Goal: Task Accomplishment & Management: Complete application form

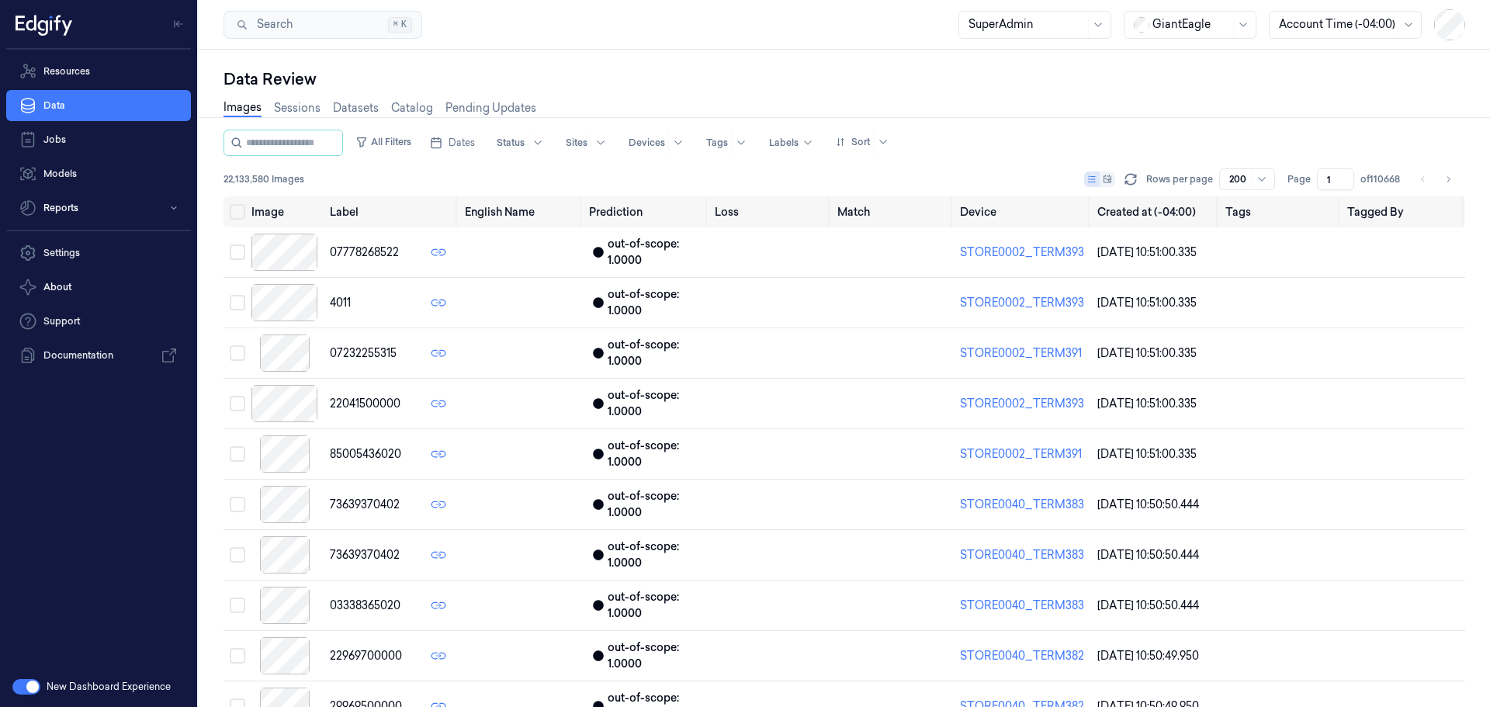
click at [1174, 11] on div "GiantEagle" at bounding box center [1190, 25] width 133 height 28
click at [1180, 19] on div at bounding box center [1191, 24] width 78 height 16
click at [1178, 27] on div at bounding box center [1191, 24] width 78 height 16
click at [161, 259] on link "Settings" at bounding box center [98, 252] width 185 height 31
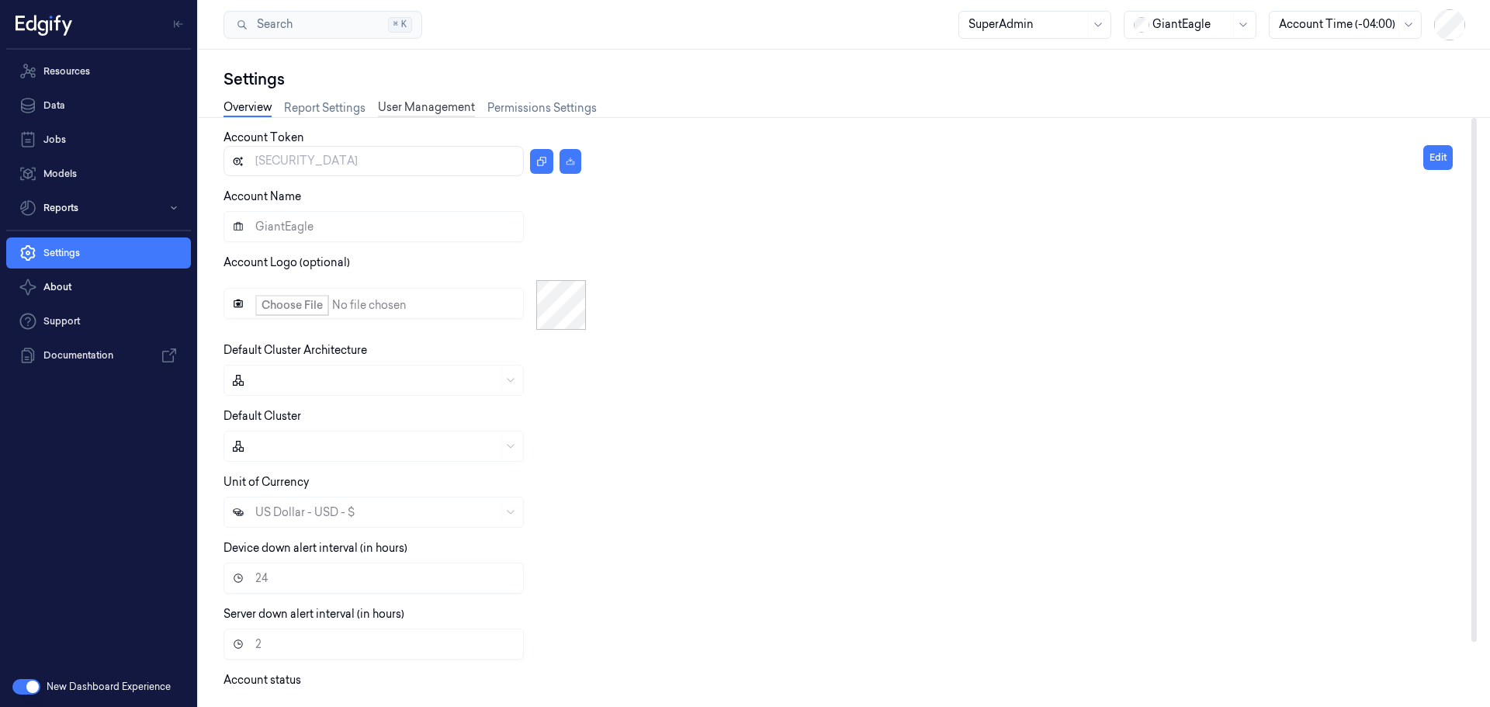
click at [407, 113] on link "User Management" at bounding box center [426, 108] width 97 height 18
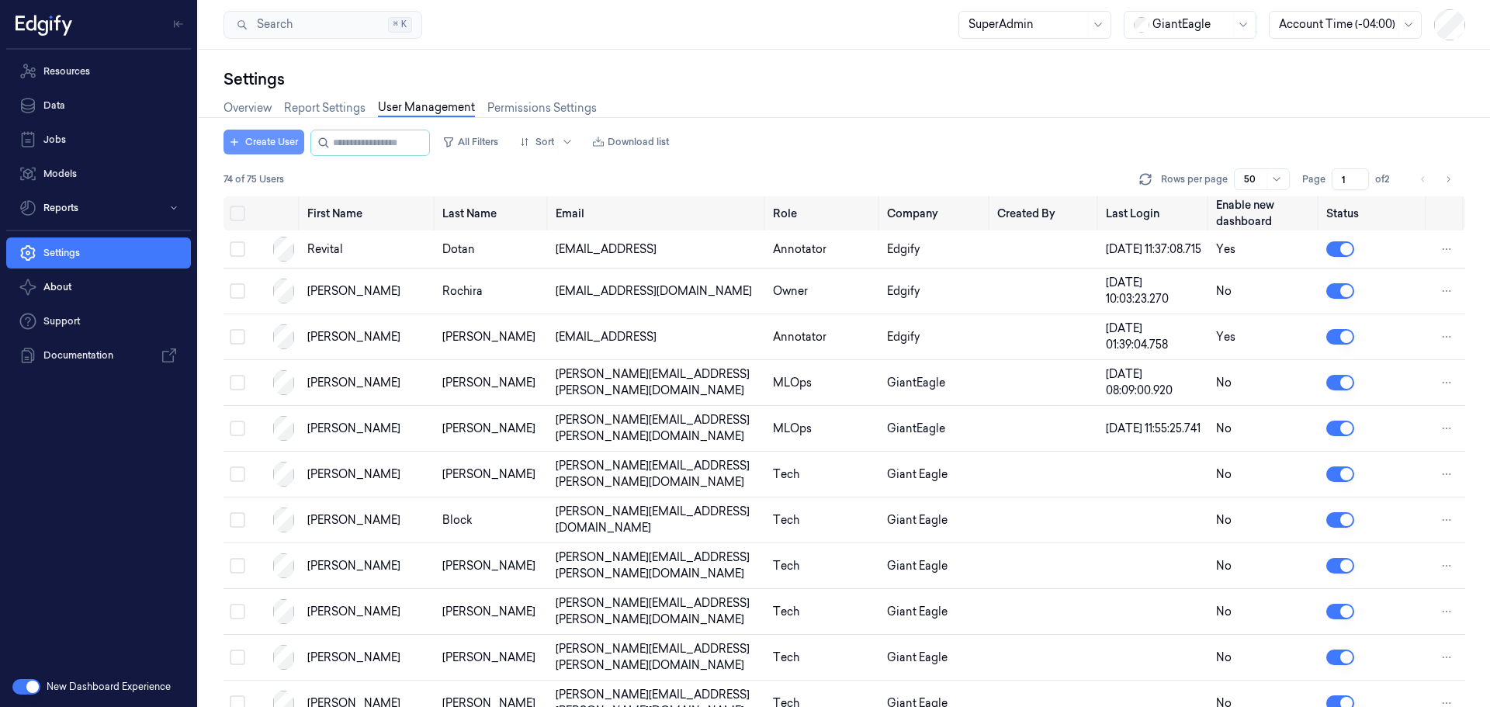
click at [268, 130] on button "Create User" at bounding box center [263, 142] width 81 height 25
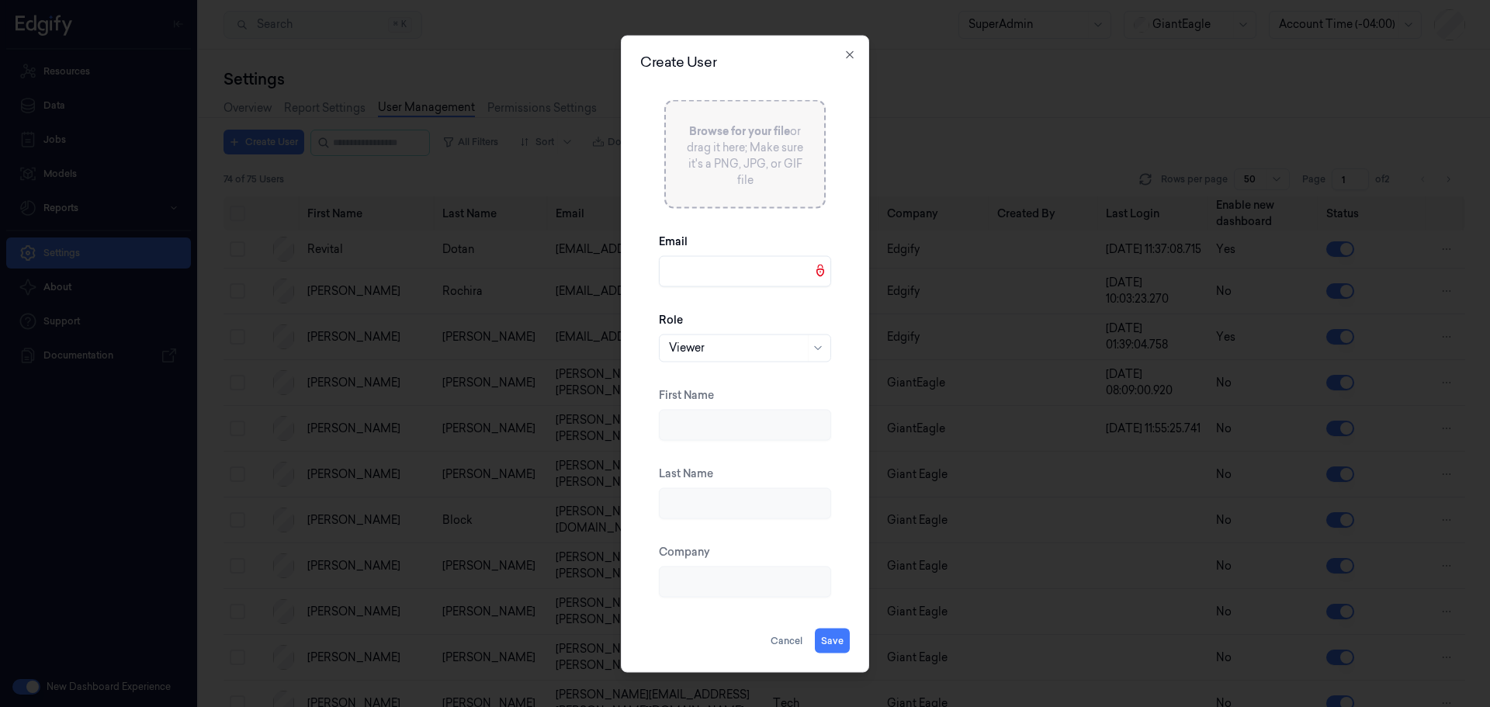
click at [691, 272] on input "Email" at bounding box center [745, 270] width 172 height 31
paste input "[URL]"
drag, startPoint x: 749, startPoint y: 272, endPoint x: 532, endPoint y: 268, distance: 216.5
click at [525, 270] on body "Resources Data Jobs Models Reports Settings About Support Documentation New Das…" at bounding box center [745, 353] width 1490 height 707
click at [730, 264] on input "[URL]" at bounding box center [745, 270] width 172 height 31
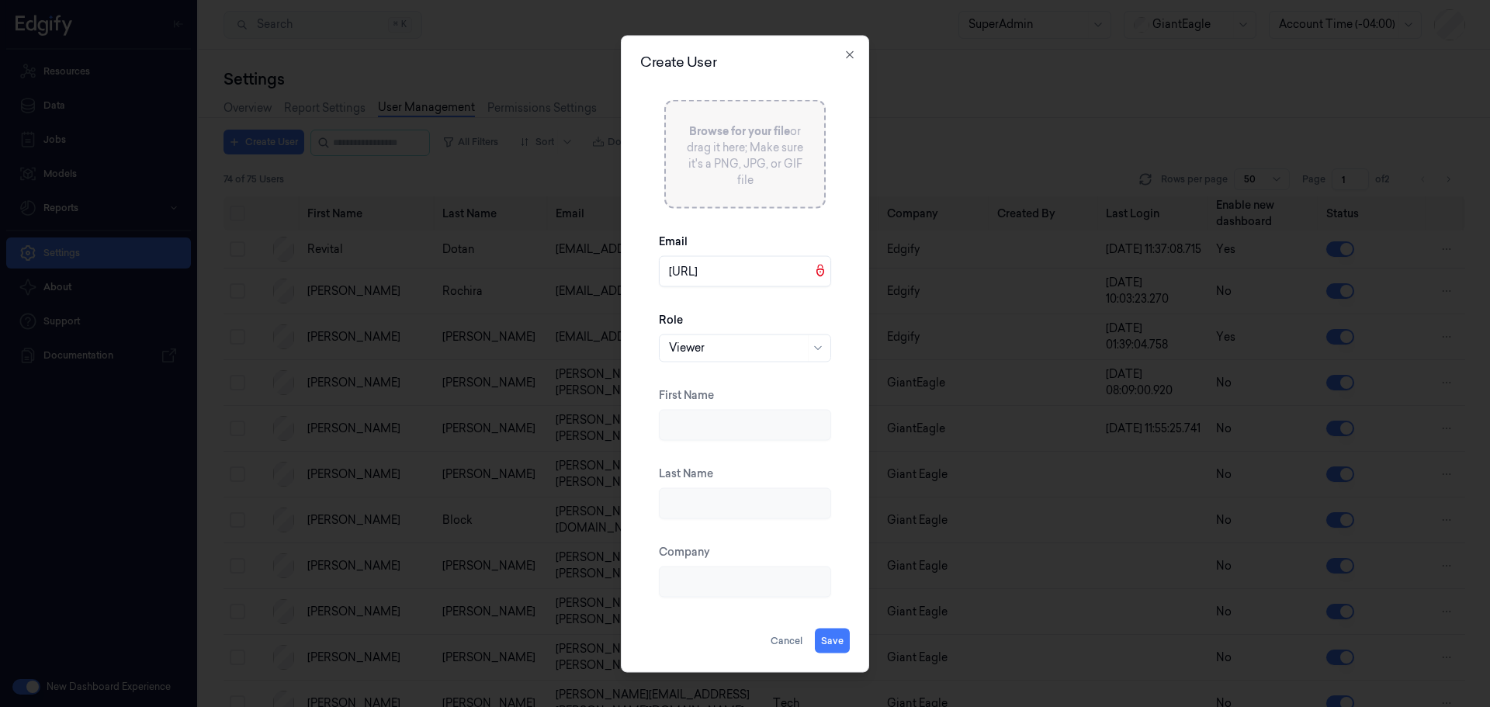
click at [730, 264] on input "[URL]" at bounding box center [745, 270] width 172 height 31
paste input "[EMAIL_ADDRESS]"
type input "[EMAIL_ADDRESS]"
click at [725, 335] on div "Viewer" at bounding box center [737, 347] width 136 height 26
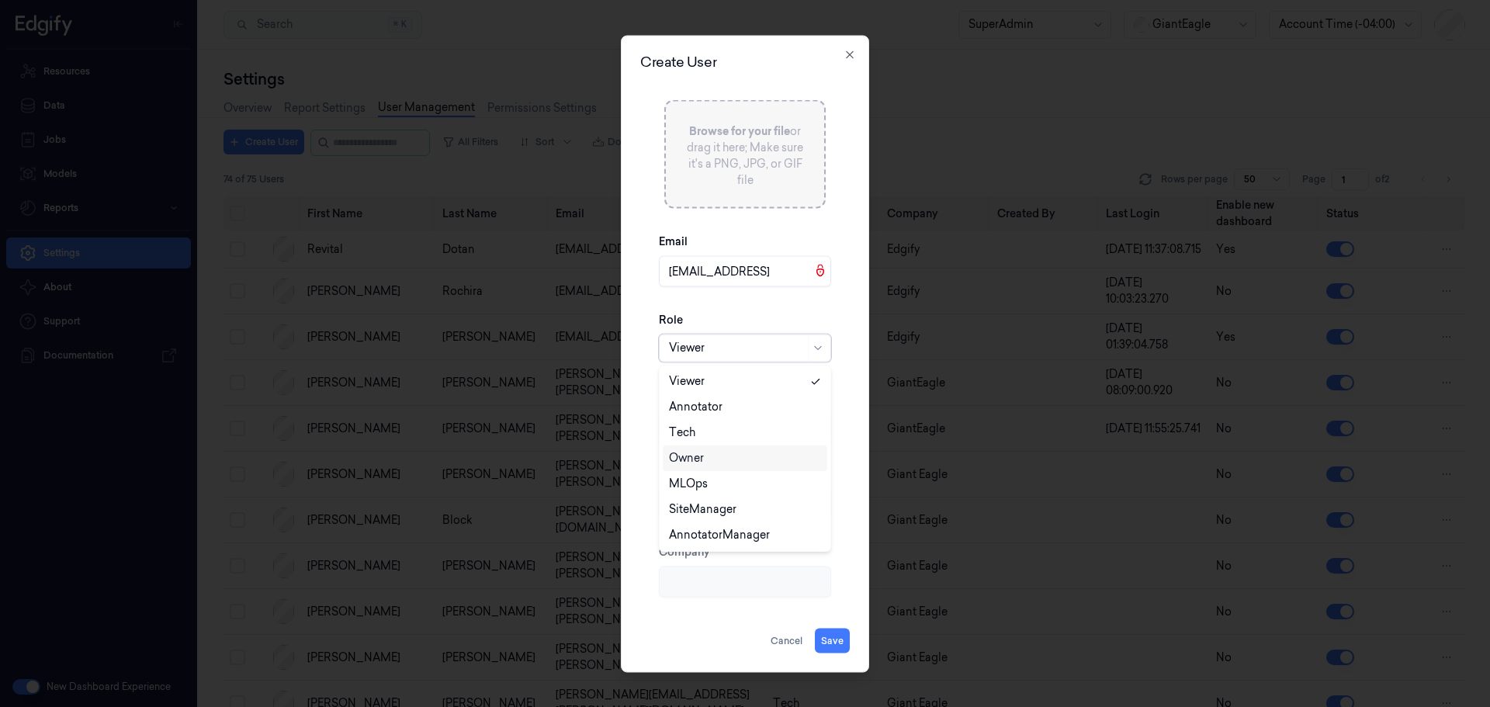
click at [719, 460] on div "Owner" at bounding box center [745, 458] width 152 height 16
click at [838, 633] on button "Save" at bounding box center [832, 640] width 35 height 25
type input "Pippa"
type input "[PERSON_NAME]"
type input "Edgify"
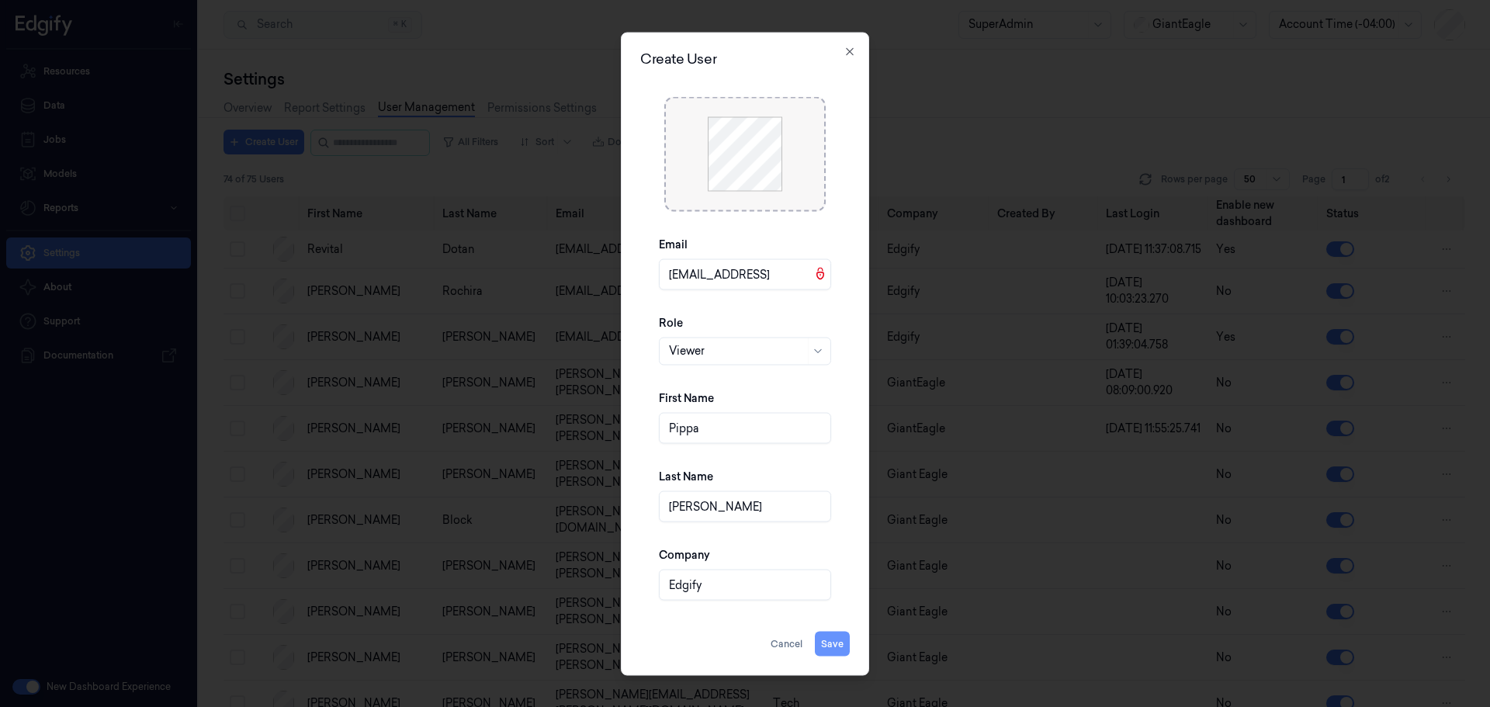
click at [825, 634] on button "Save" at bounding box center [832, 643] width 35 height 25
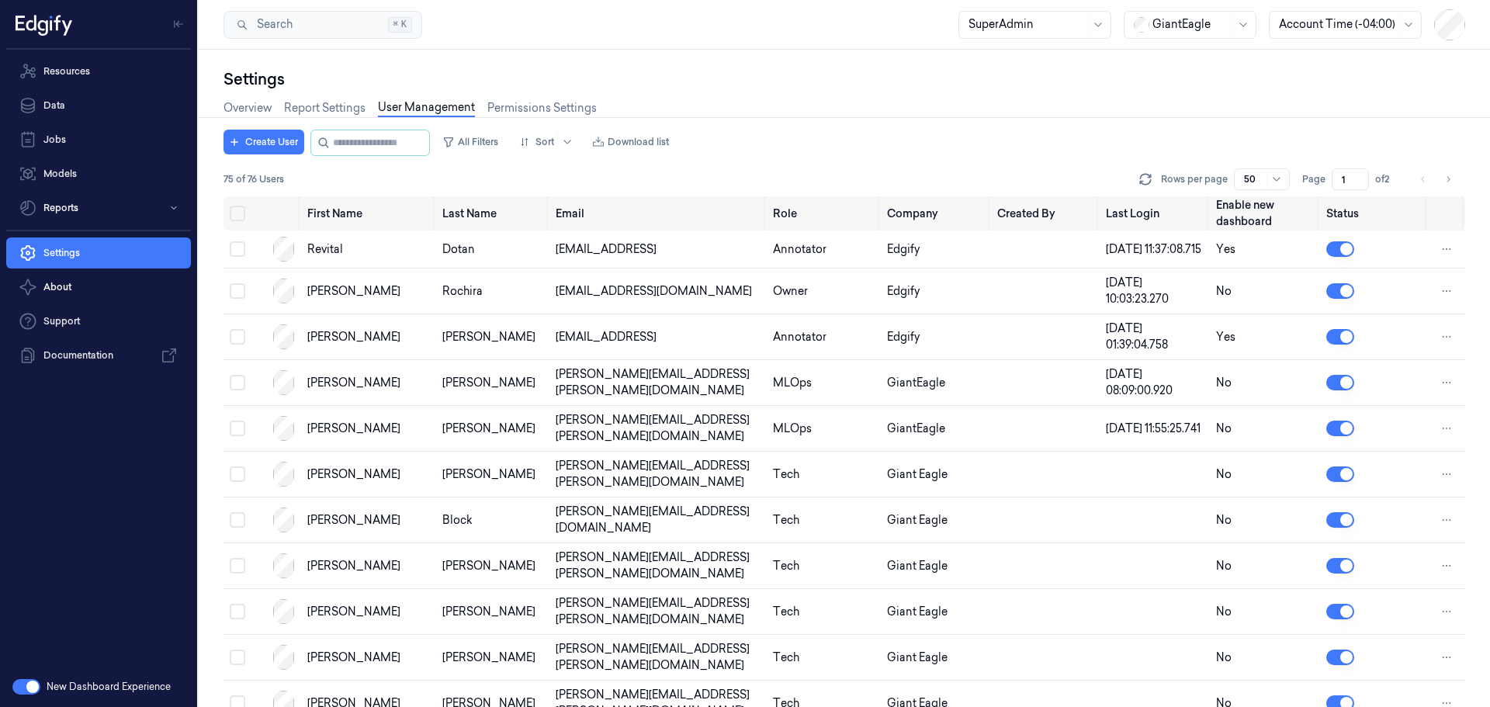
click at [1210, 29] on div at bounding box center [1191, 24] width 78 height 16
click at [1186, 54] on div "DollarGeneral" at bounding box center [1181, 58] width 95 height 16
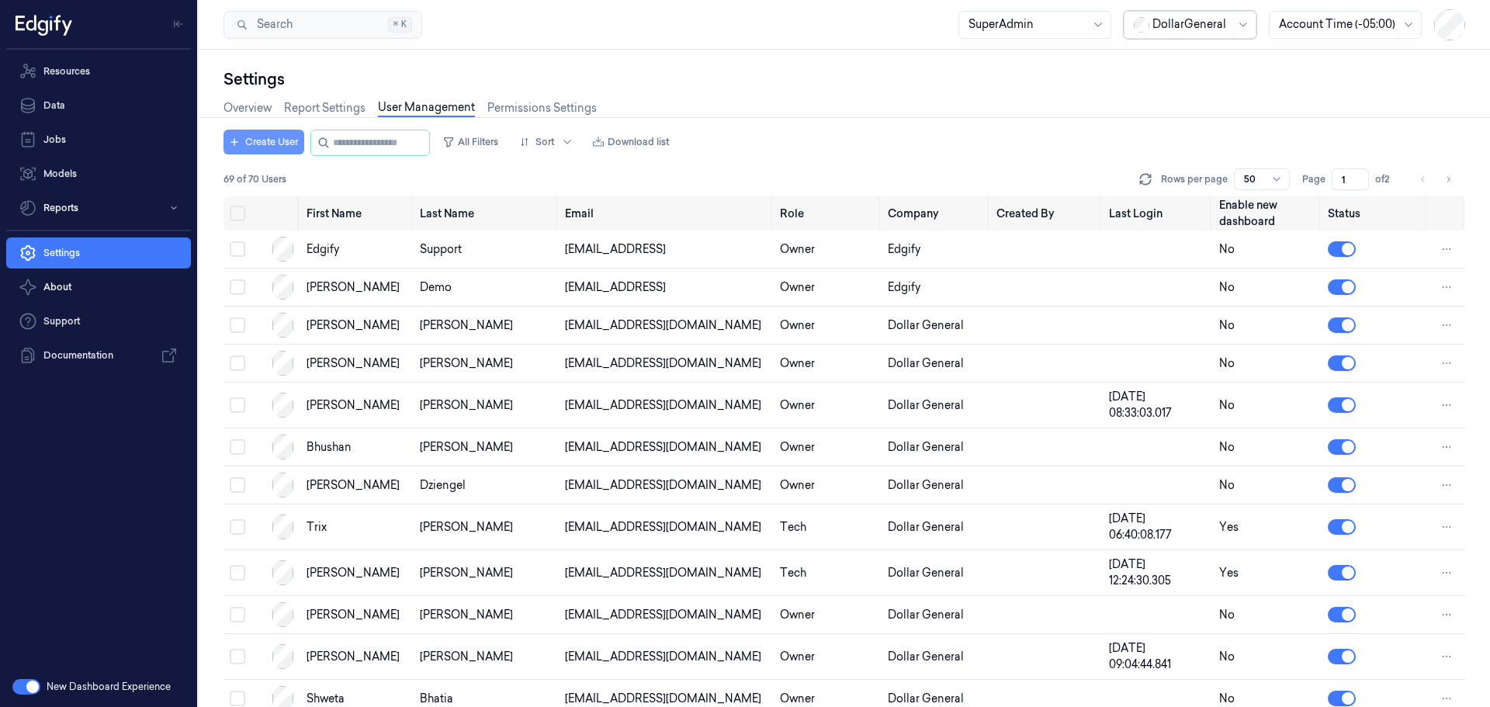
click at [258, 137] on button "Create User" at bounding box center [263, 142] width 81 height 25
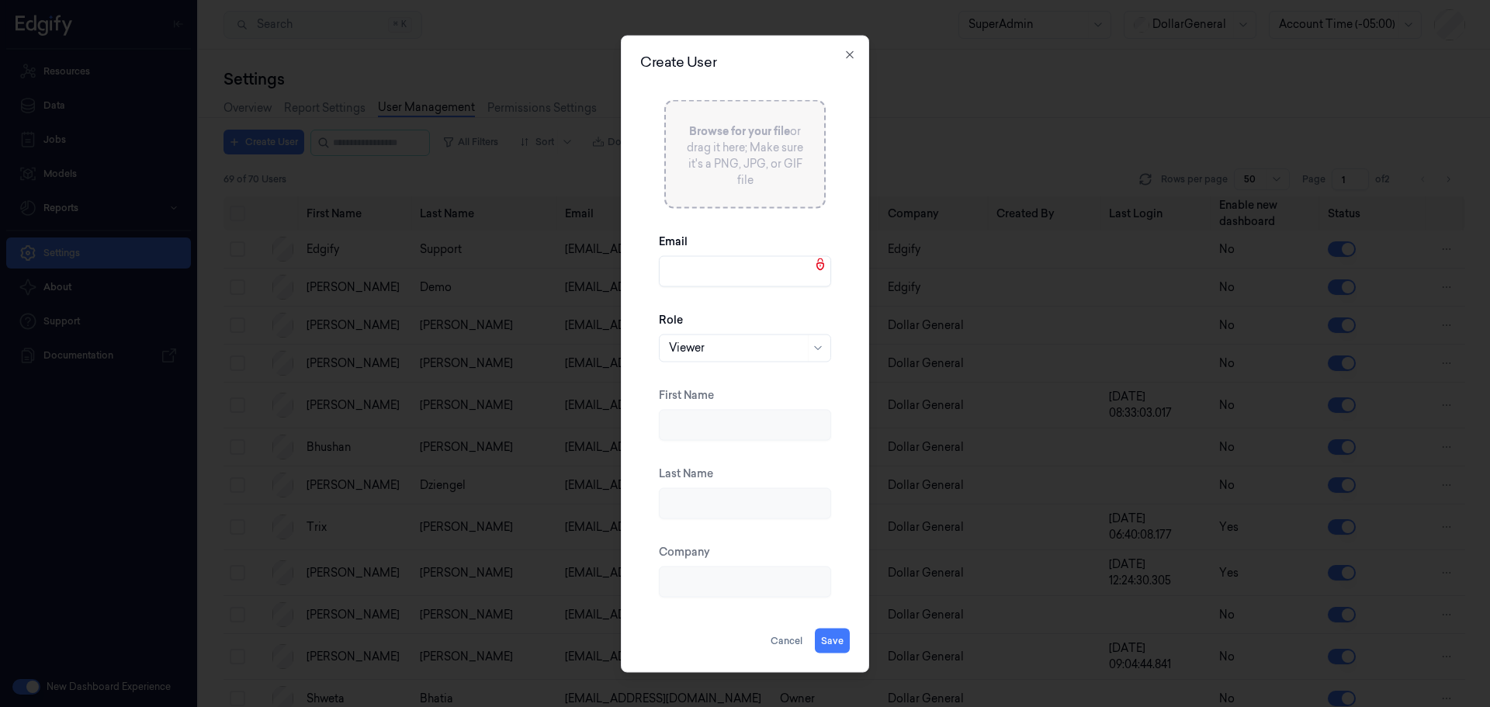
click at [704, 265] on input "Email" at bounding box center [745, 270] width 172 height 31
paste input "[EMAIL_ADDRESS]"
type input "[EMAIL_ADDRESS]"
click at [707, 355] on div at bounding box center [737, 348] width 136 height 16
click at [719, 452] on div "Owner" at bounding box center [745, 458] width 152 height 16
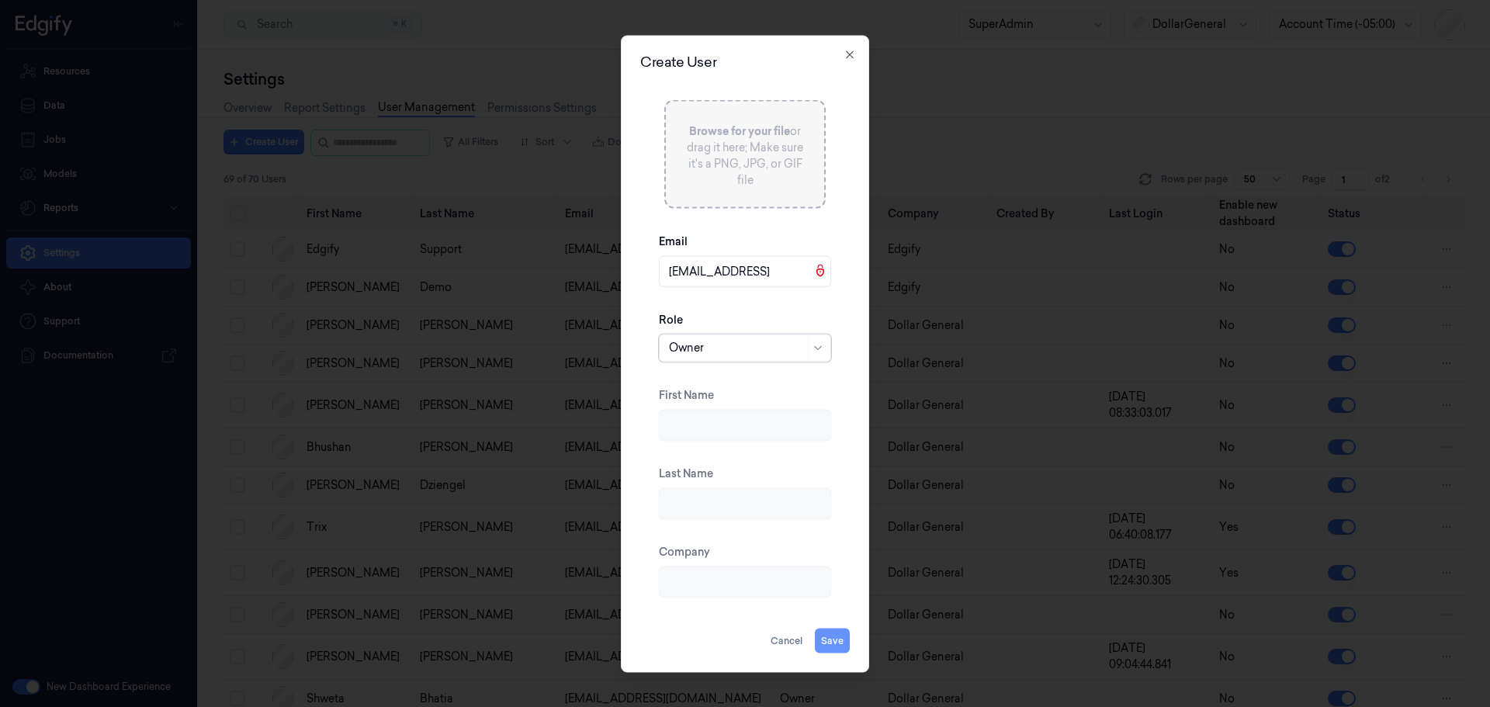
click at [843, 636] on button "Save" at bounding box center [832, 640] width 35 height 25
type input "Pippa"
type input "[PERSON_NAME]"
type input "Edgify"
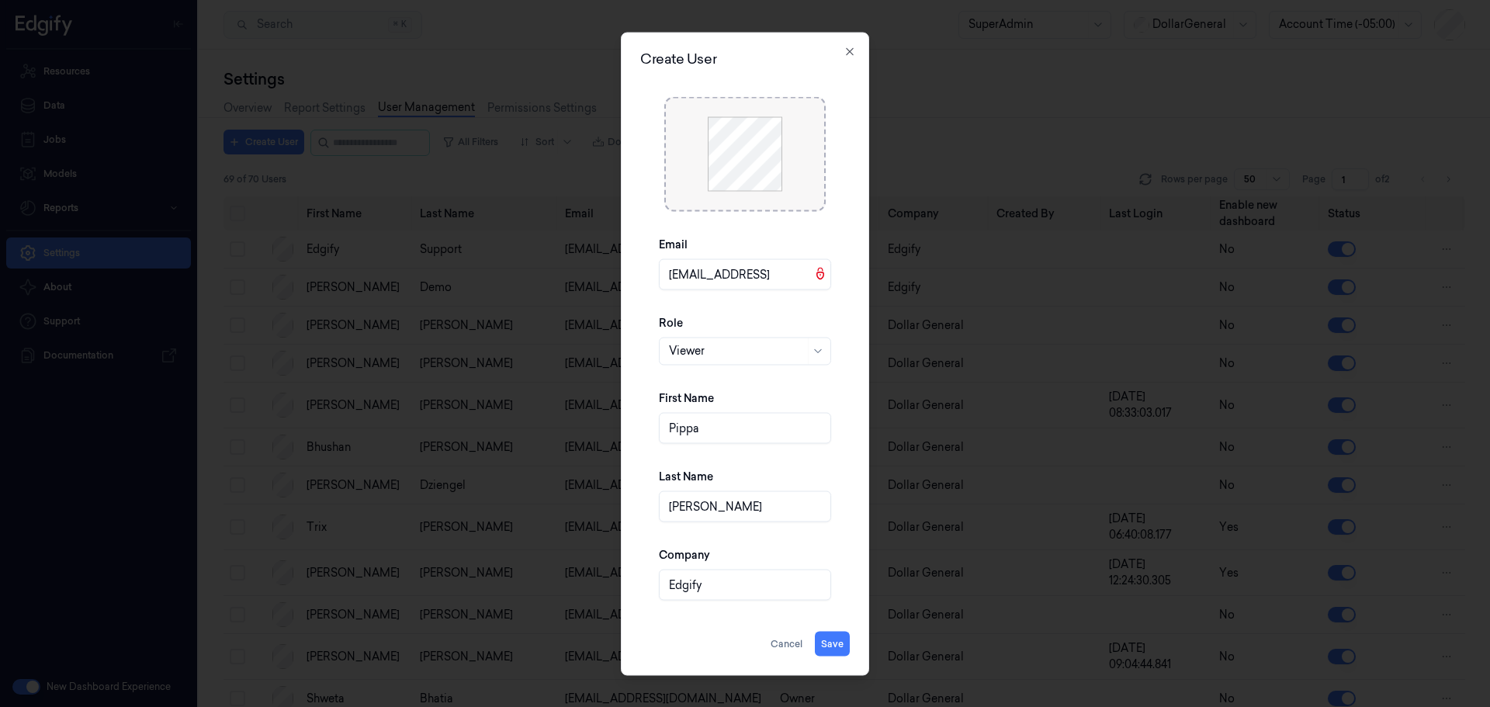
click at [822, 630] on div "Email [EMAIL_ADDRESS] Role Viewer First Name Pippa Last Name [PERSON_NAME] Comp…" at bounding box center [744, 348] width 209 height 566
click at [824, 633] on button "Save" at bounding box center [832, 643] width 35 height 25
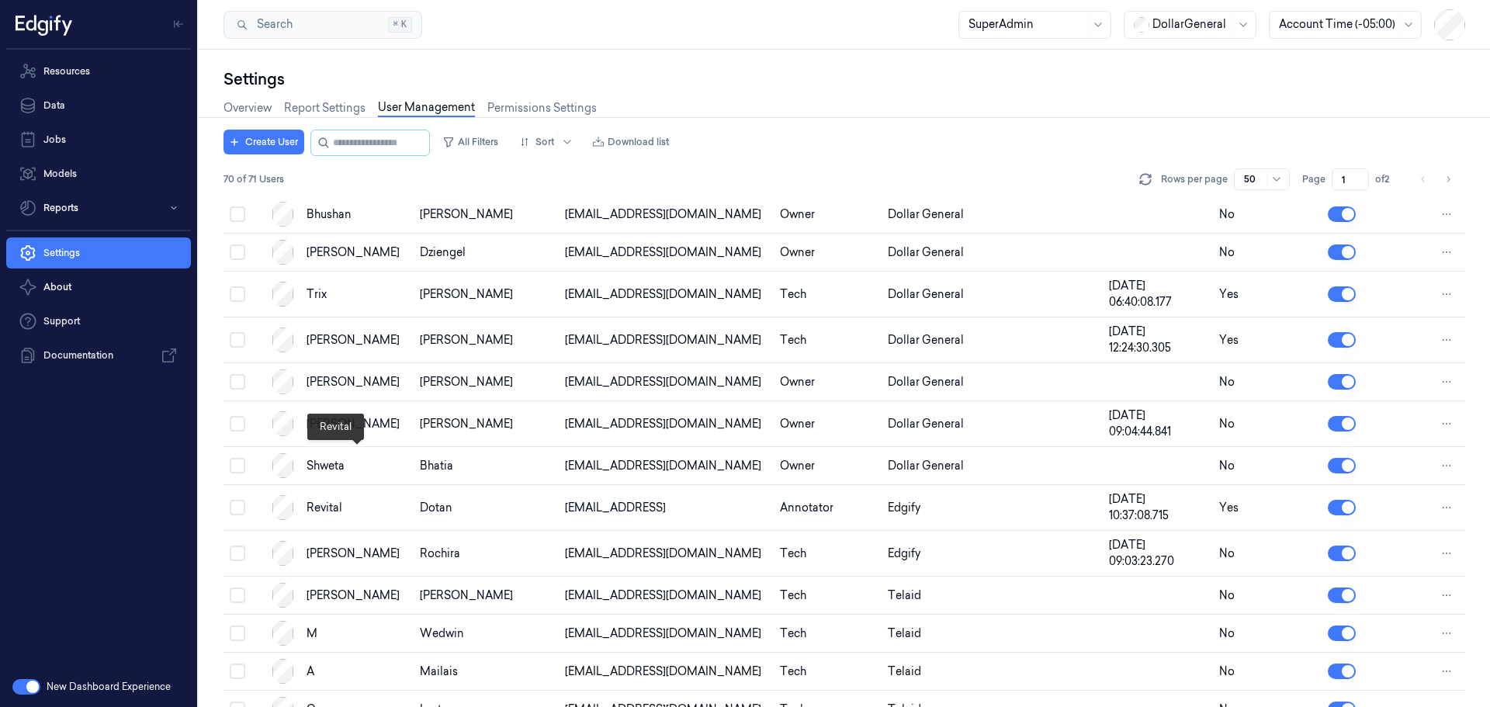
scroll to position [218, 0]
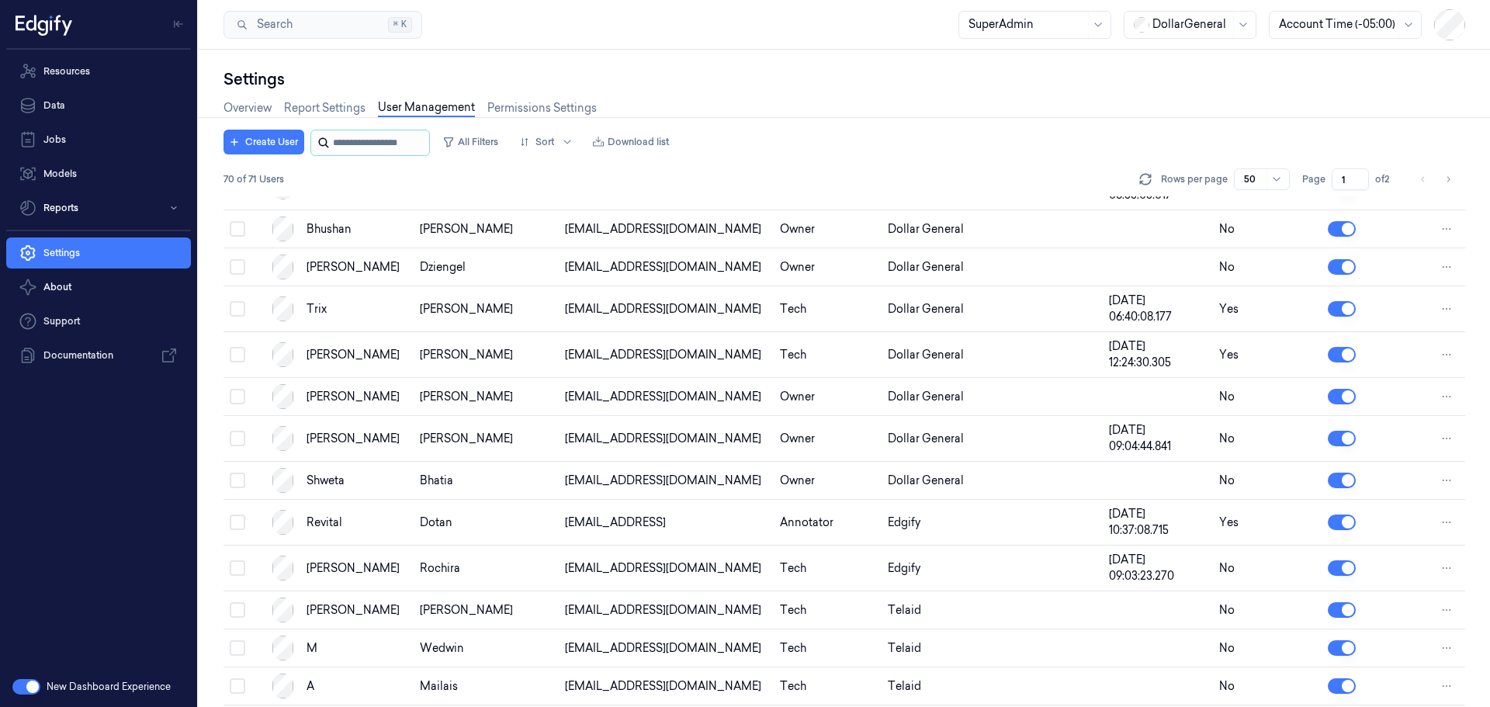
click at [348, 147] on input "string" at bounding box center [379, 142] width 93 height 25
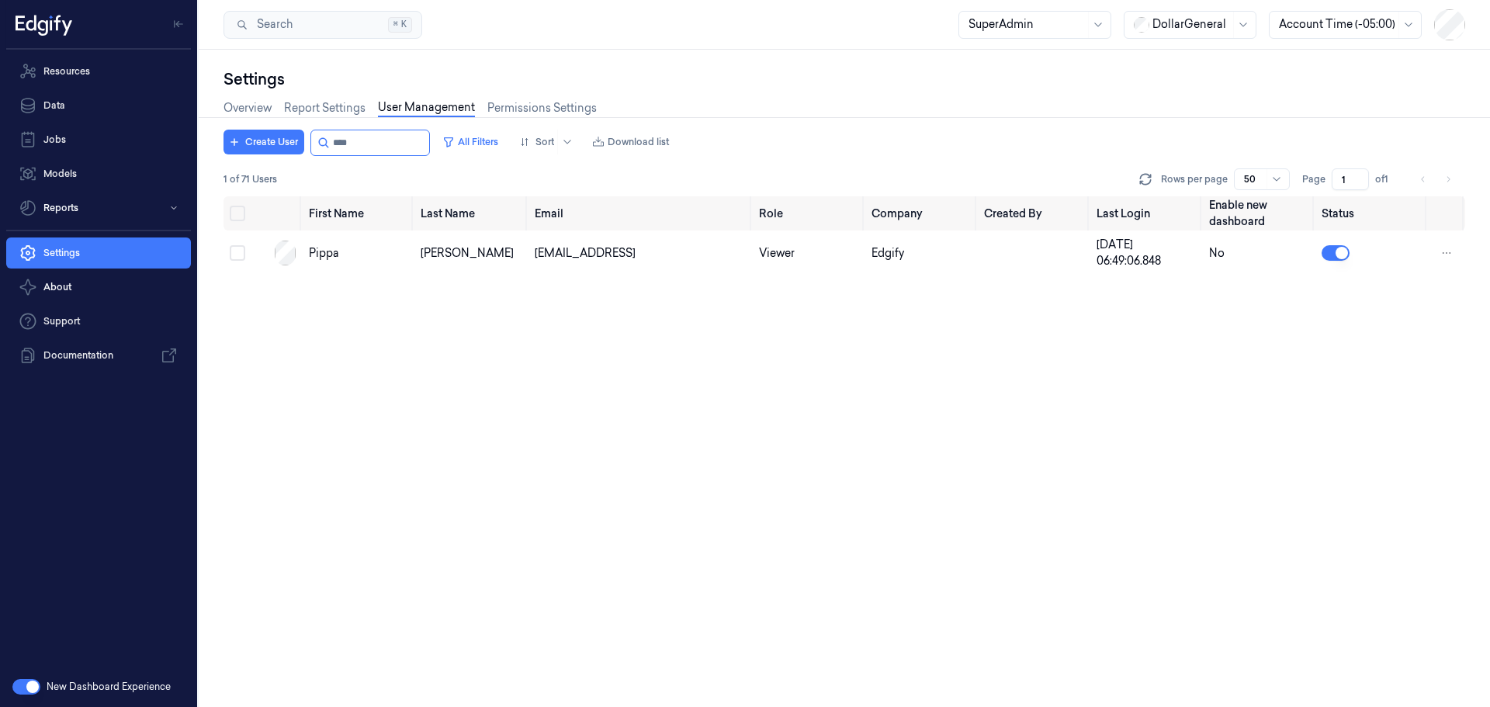
type input "****"
